Goal: Check status: Check status

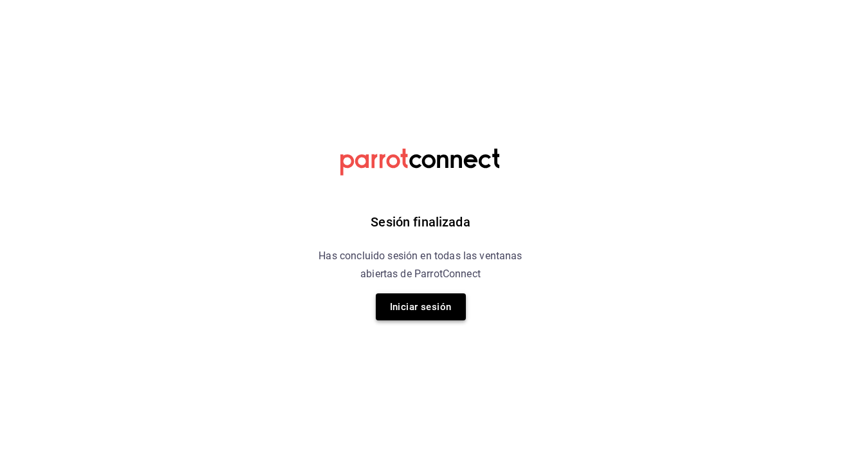
click at [442, 310] on button "Iniciar sesión" at bounding box center [421, 307] width 90 height 27
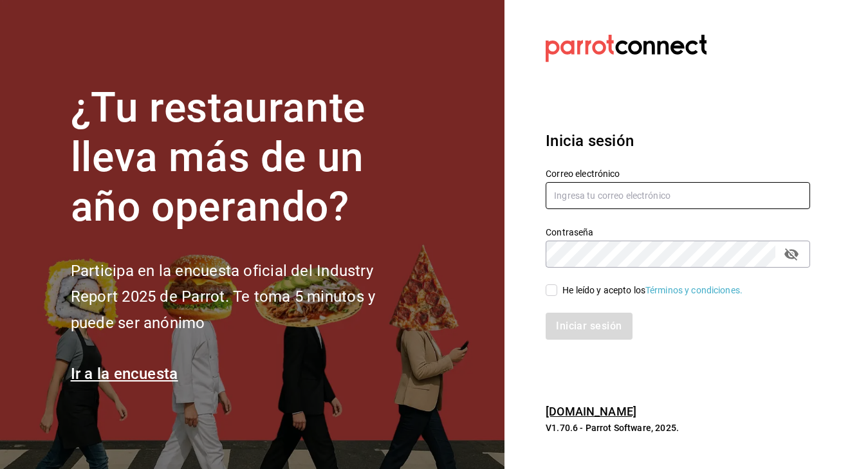
type input "[EMAIL_ADDRESS][DOMAIN_NAME]"
click at [552, 290] on input "He leído y acepto los Términos y condiciones." at bounding box center [552, 290] width 12 height 12
checkbox input "true"
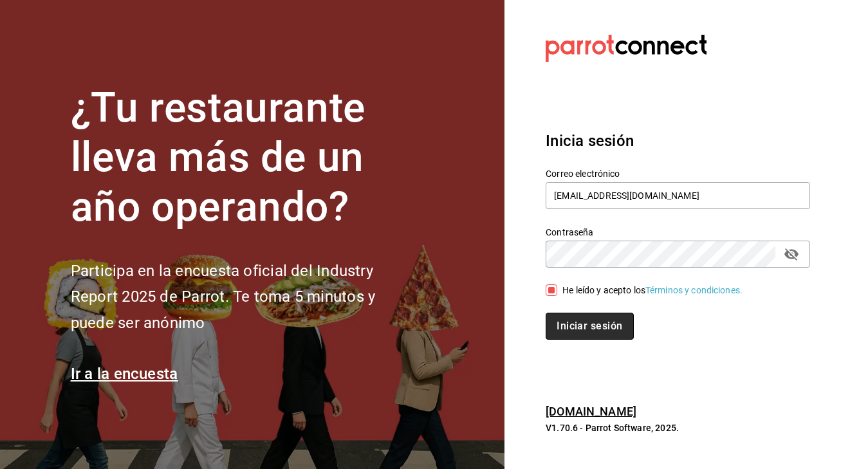
click at [581, 337] on button "Iniciar sesión" at bounding box center [590, 326] width 88 height 27
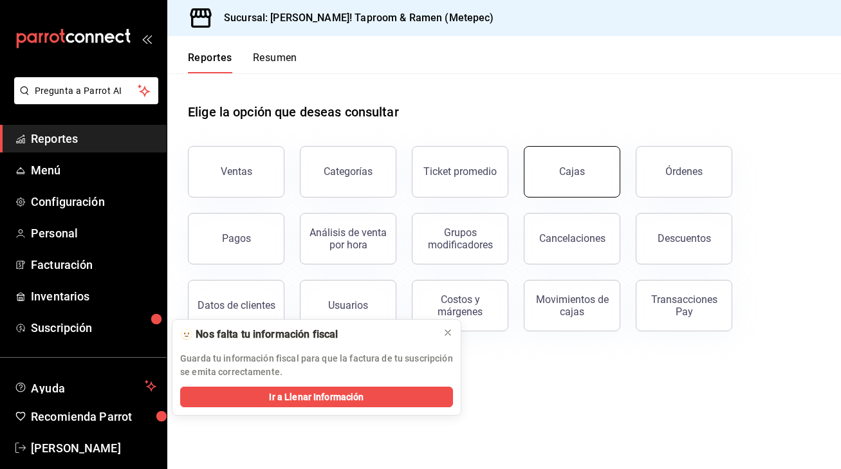
click at [549, 174] on link "Cajas" at bounding box center [572, 171] width 97 height 51
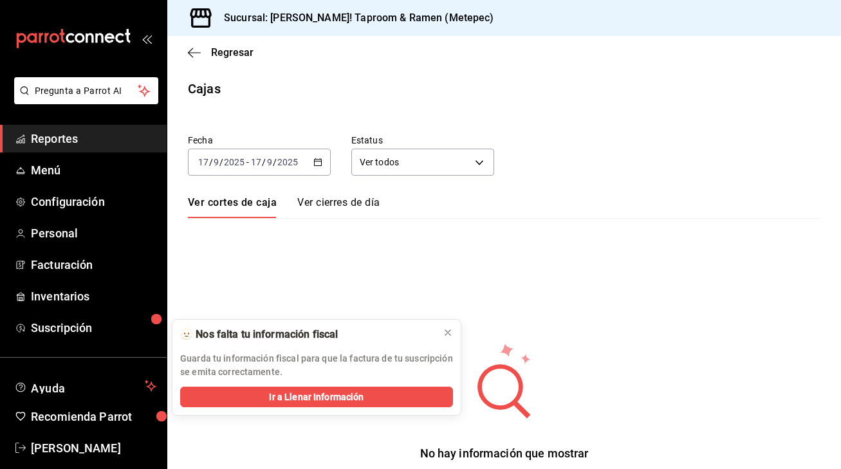
click at [313, 166] on div "2025-09-17 17 / 9 / 2025 - 2025-09-17 17 / 9 / 2025" at bounding box center [259, 162] width 143 height 27
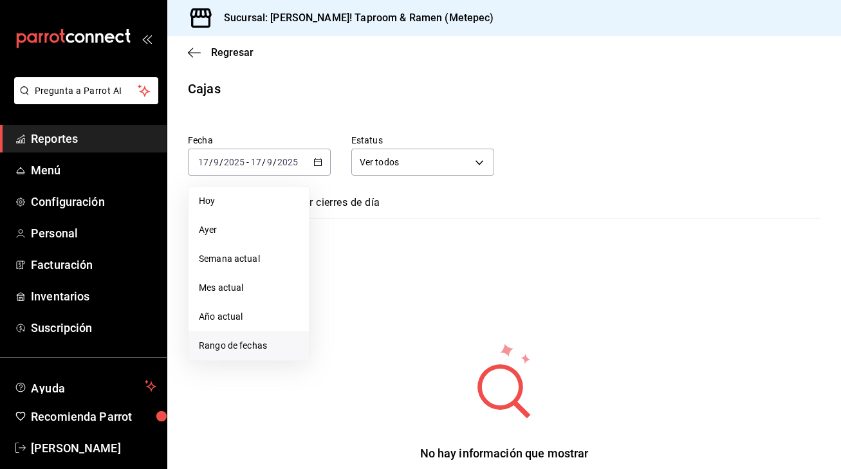
click at [245, 346] on span "Rango de fechas" at bounding box center [249, 346] width 100 height 14
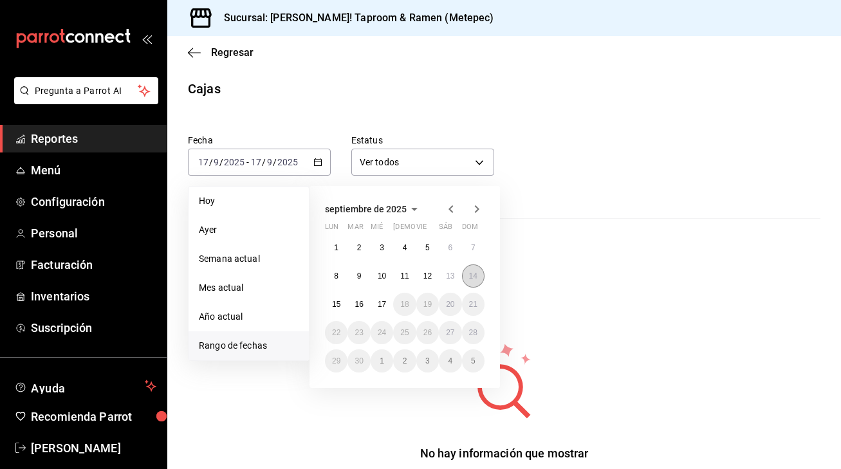
click at [474, 277] on abbr "14" at bounding box center [473, 276] width 8 height 9
